Goal: Task Accomplishment & Management: Complete application form

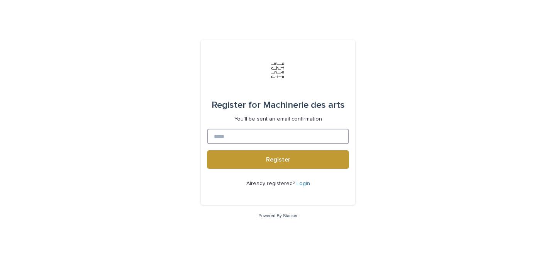
click at [233, 136] on input at bounding box center [278, 136] width 142 height 15
type input "**********"
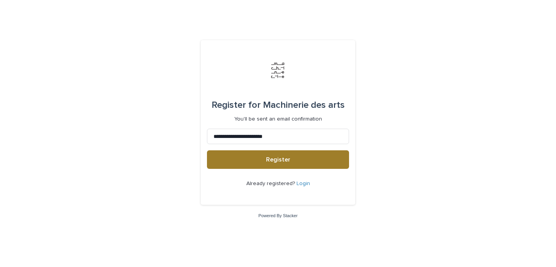
click at [280, 158] on span "Register" at bounding box center [278, 159] width 24 height 6
